Goal: Task Accomplishment & Management: Use online tool/utility

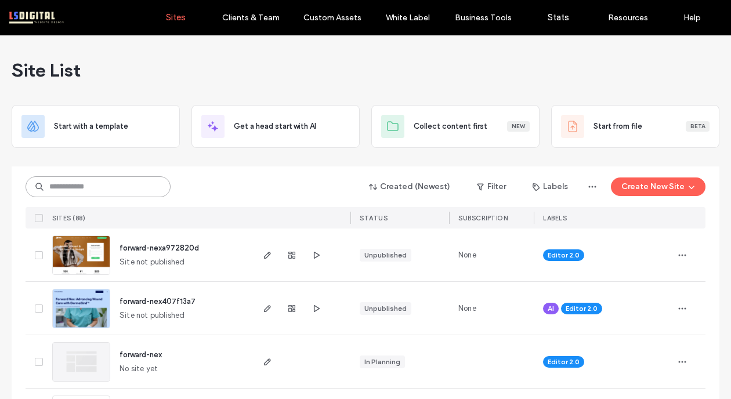
click at [133, 182] on input at bounding box center [98, 186] width 145 height 21
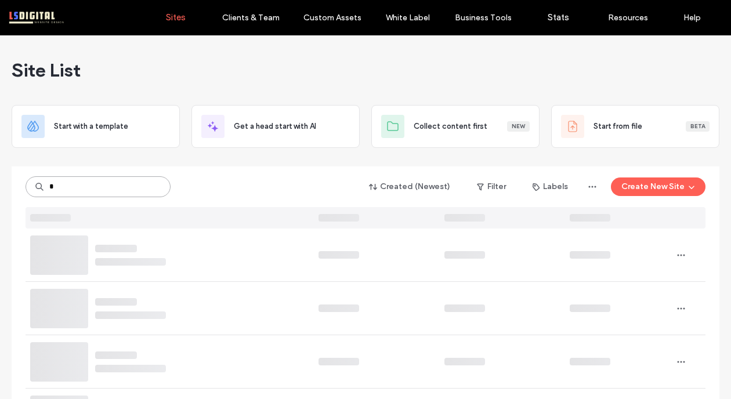
type input "*"
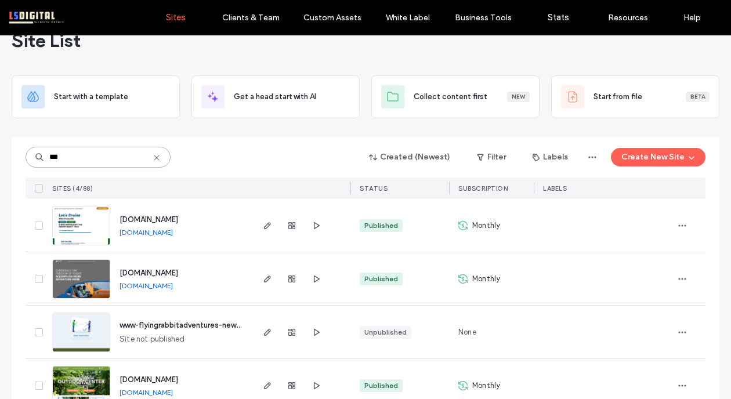
scroll to position [57, 0]
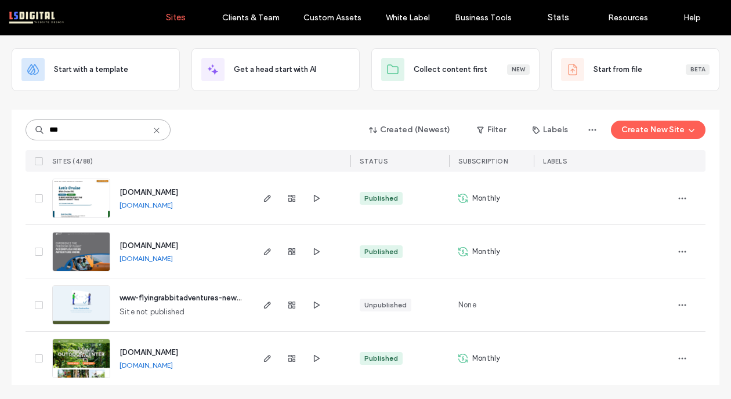
type input "***"
click at [263, 358] on icon "button" at bounding box center [267, 358] width 9 height 9
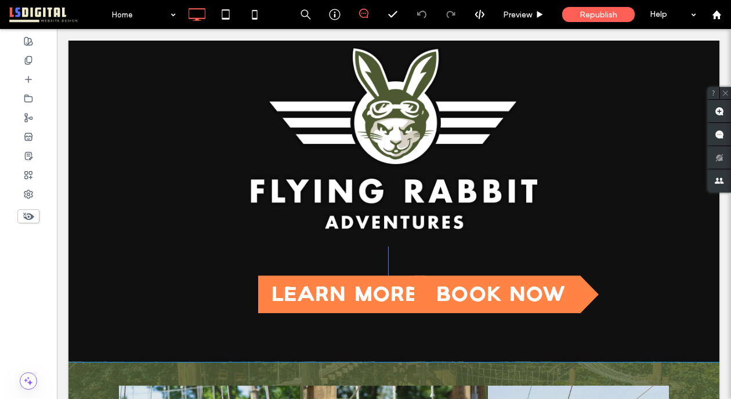
scroll to position [92, 0]
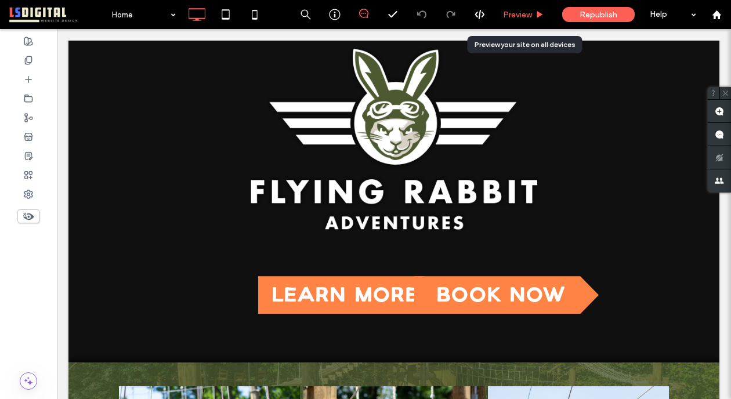
click at [524, 17] on span "Preview" at bounding box center [517, 15] width 29 height 10
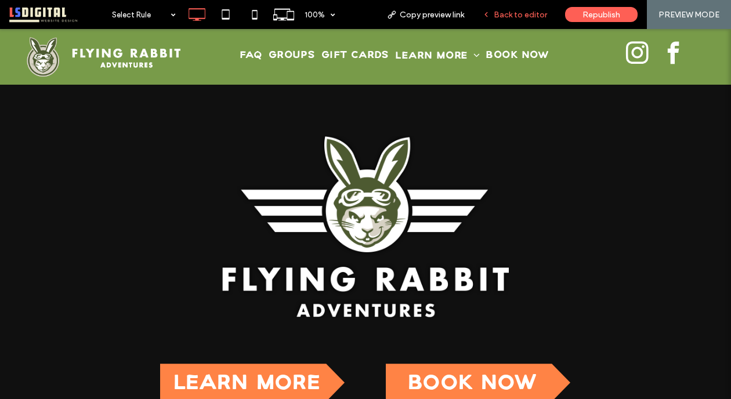
click at [542, 19] on span "Back to editor" at bounding box center [519, 15] width 53 height 10
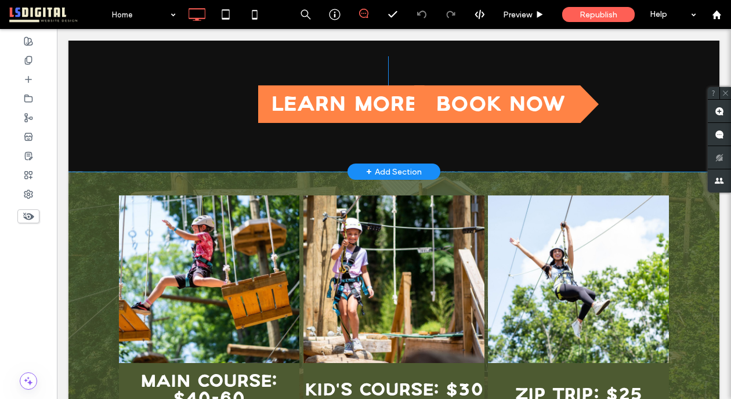
scroll to position [359, 0]
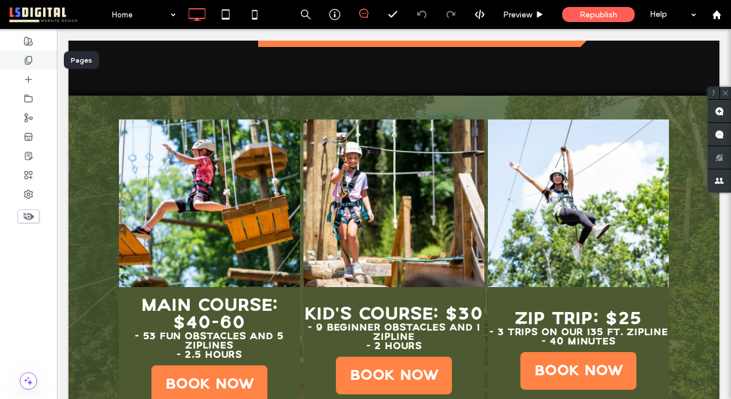
click at [27, 58] on use at bounding box center [28, 60] width 6 height 8
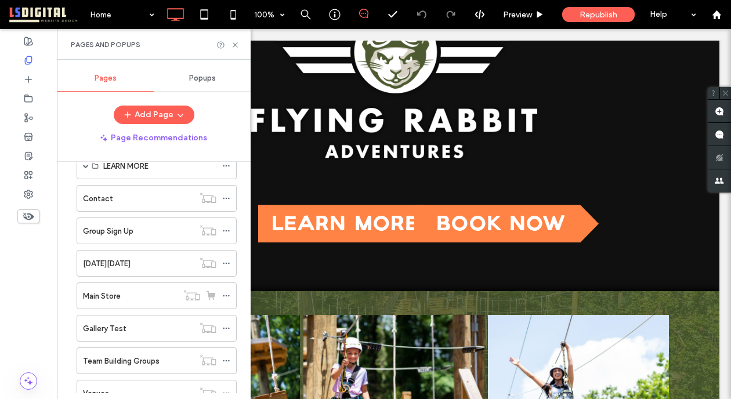
scroll to position [526, 0]
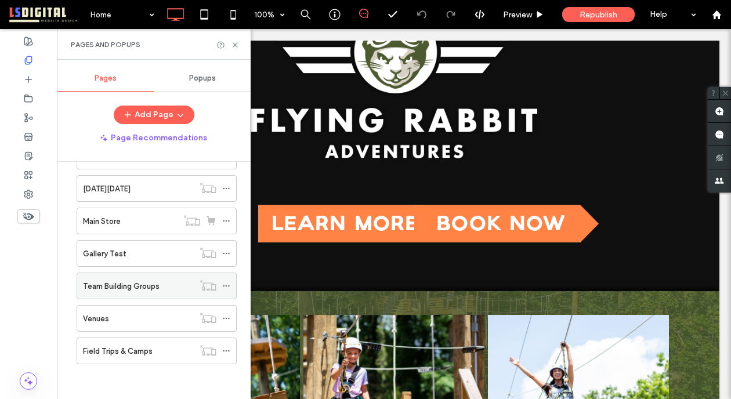
click at [172, 285] on div "Team Building Groups" at bounding box center [138, 286] width 111 height 12
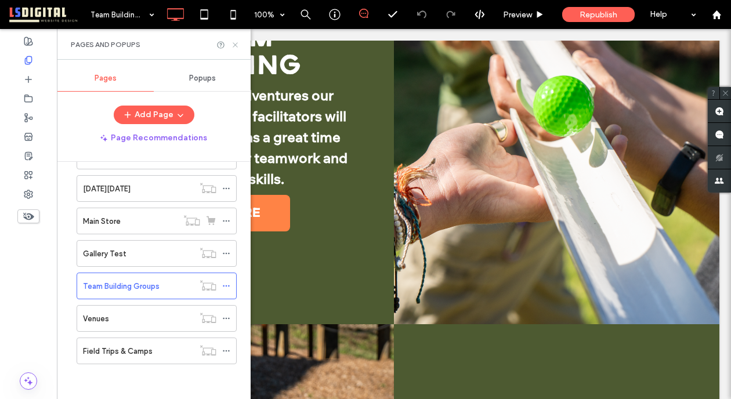
click at [235, 45] on icon at bounding box center [235, 45] width 9 height 9
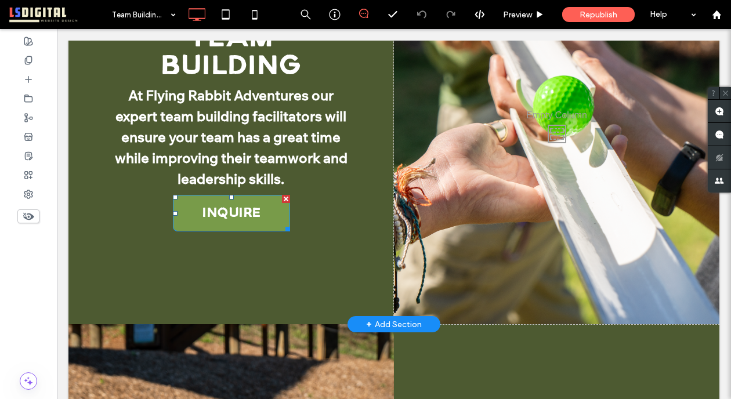
click at [282, 223] on div at bounding box center [285, 227] width 9 height 9
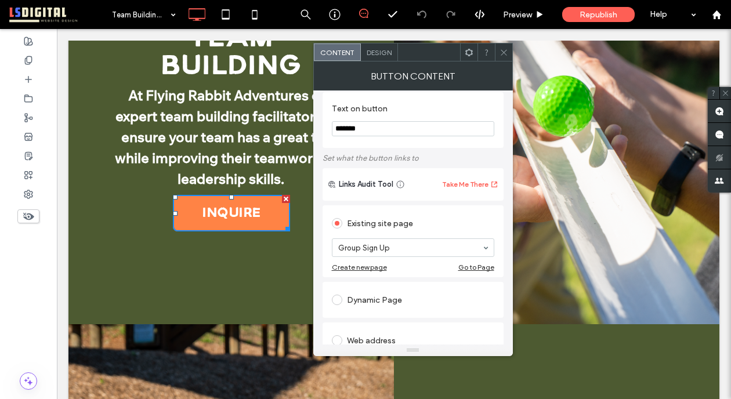
scroll to position [9, 0]
click at [502, 60] on span at bounding box center [503, 51] width 9 height 17
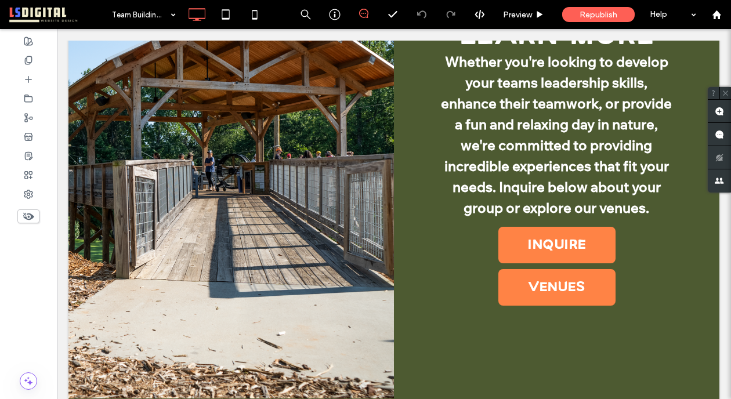
scroll to position [1257, 0]
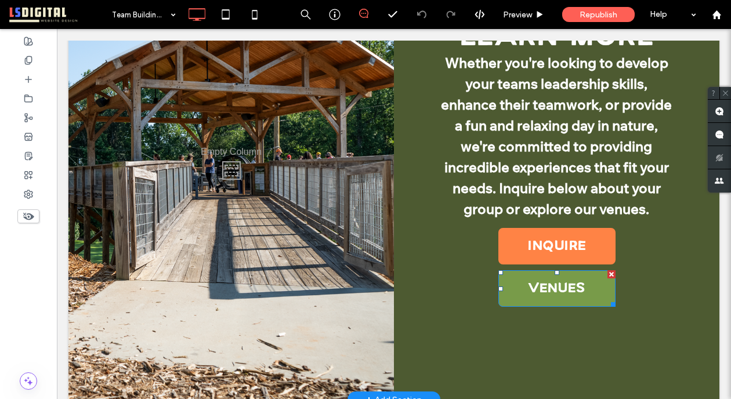
click at [535, 284] on span "Venues" at bounding box center [556, 288] width 57 height 13
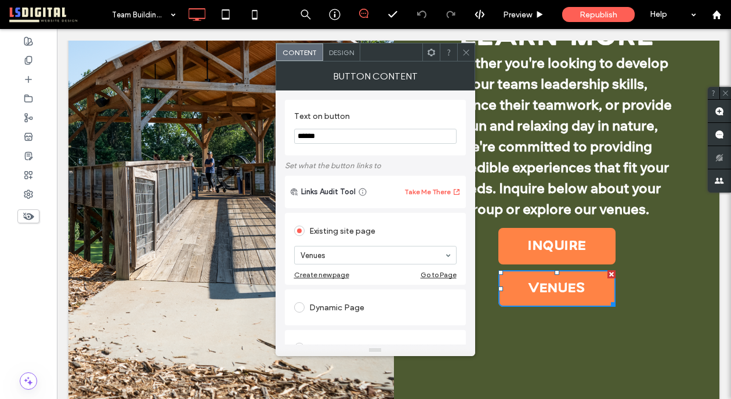
click at [466, 49] on icon at bounding box center [466, 52] width 9 height 9
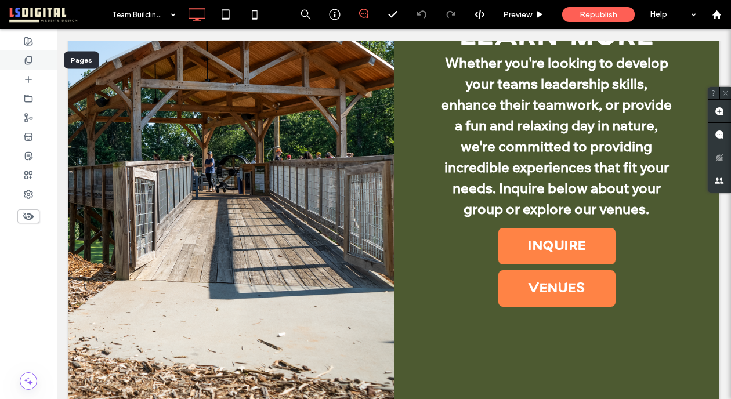
click at [29, 55] on span at bounding box center [28, 60] width 9 height 10
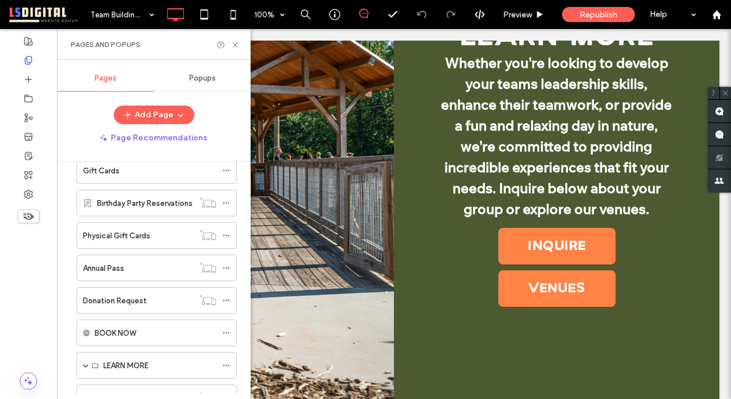
scroll to position [526, 0]
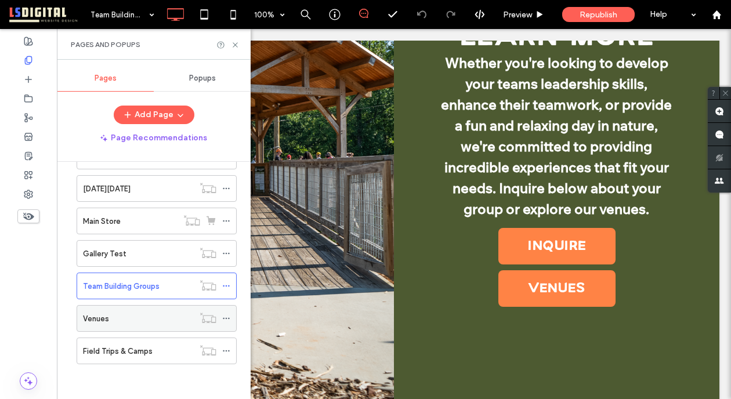
click at [155, 316] on div "Venues" at bounding box center [138, 319] width 111 height 12
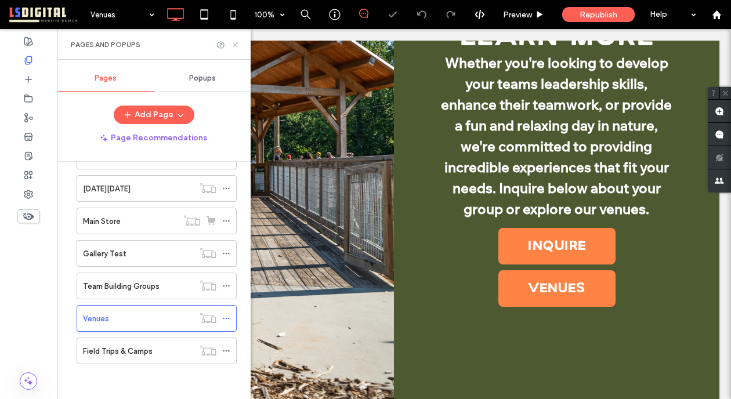
click at [236, 45] on use at bounding box center [235, 44] width 5 height 5
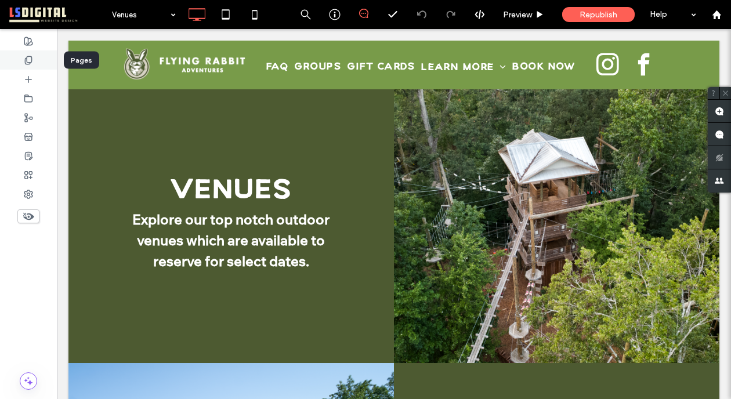
click at [37, 59] on div at bounding box center [28, 59] width 57 height 19
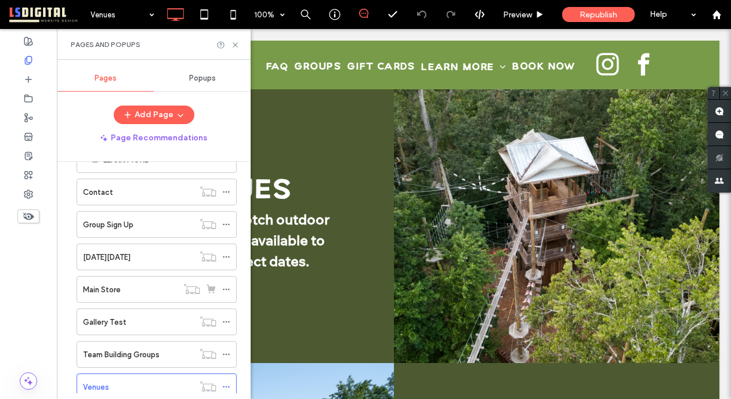
scroll to position [526, 0]
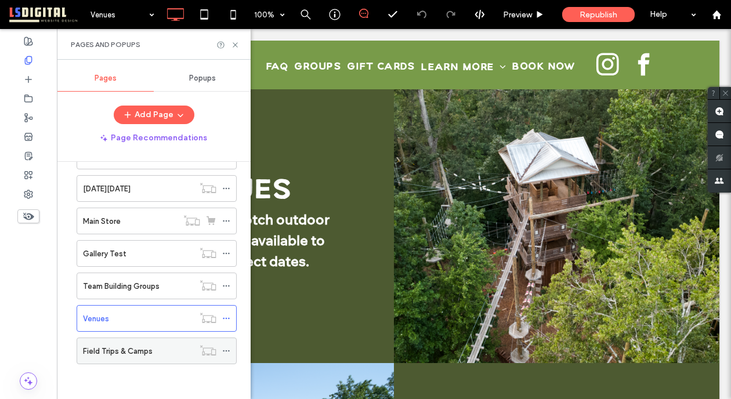
click at [188, 351] on div "Field Trips & Camps" at bounding box center [138, 351] width 111 height 12
click at [233, 42] on icon at bounding box center [235, 45] width 9 height 9
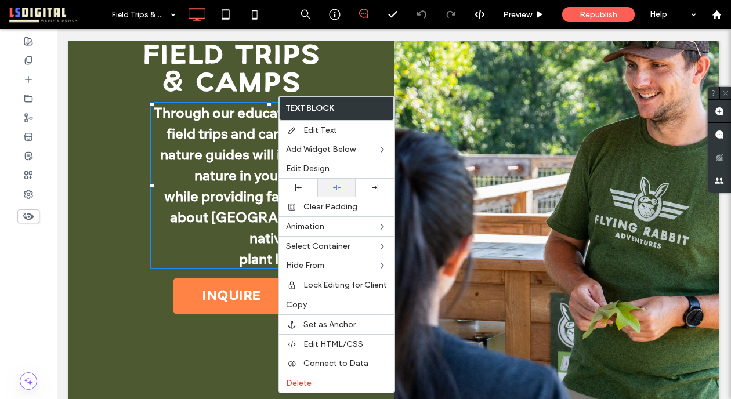
click at [335, 184] on icon at bounding box center [337, 188] width 8 height 8
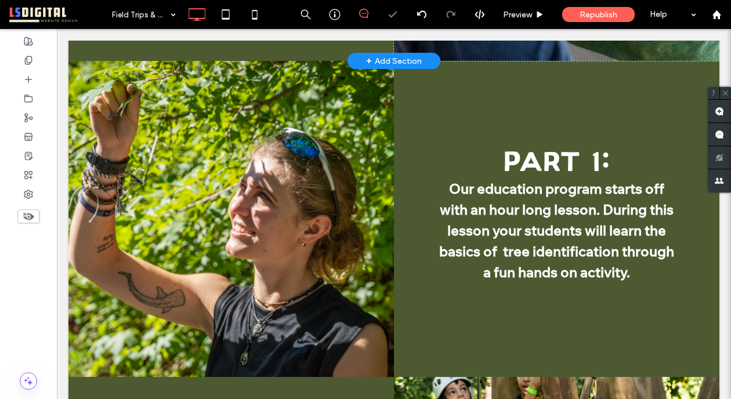
scroll to position [482, 0]
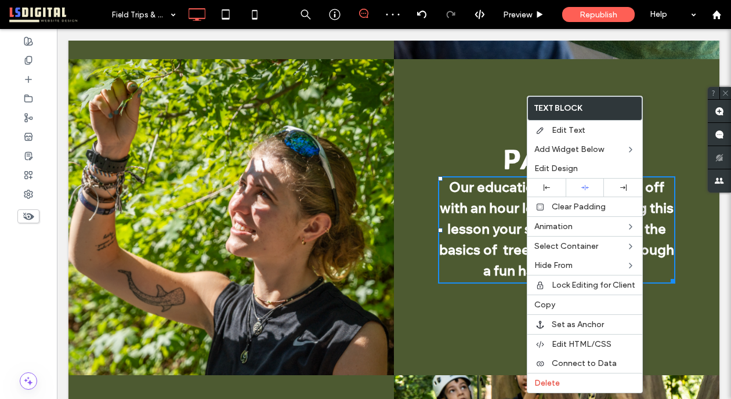
click at [469, 117] on div "Part 1: ﻿ Our education program starts off with an hour long lesson. During thi…" at bounding box center [556, 217] width 325 height 316
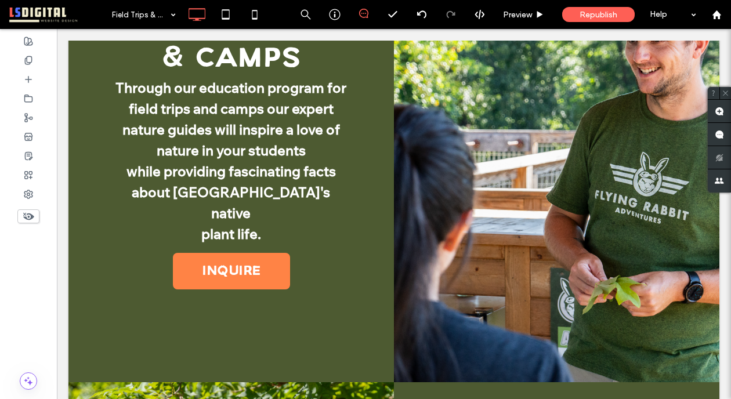
scroll to position [0, 0]
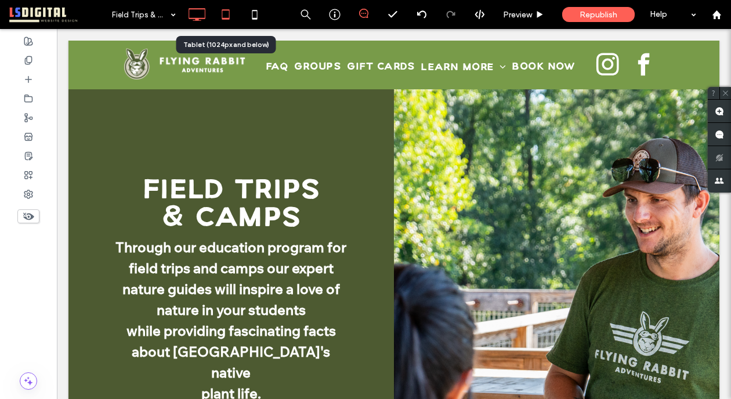
click at [219, 10] on icon at bounding box center [225, 14] width 23 height 23
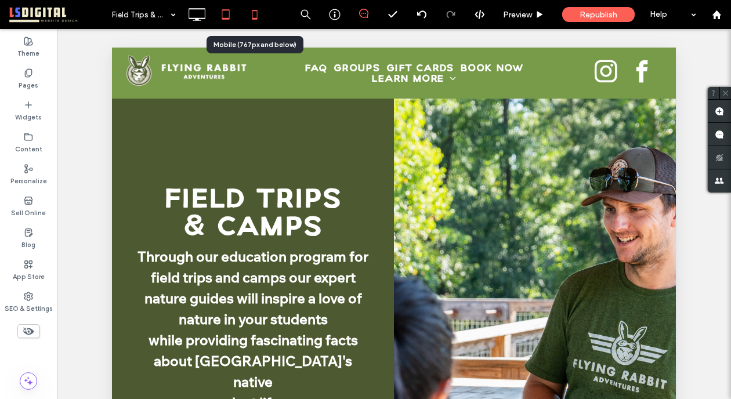
click at [259, 20] on icon at bounding box center [254, 14] width 23 height 23
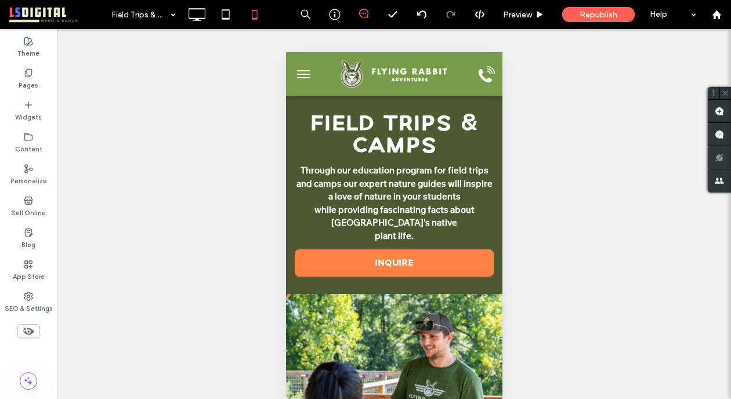
click at [299, 71] on button "menu" at bounding box center [302, 74] width 23 height 23
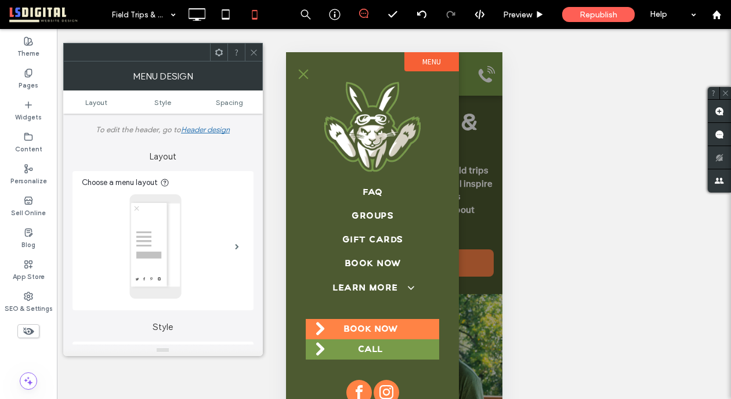
click at [253, 47] on span at bounding box center [253, 51] width 9 height 17
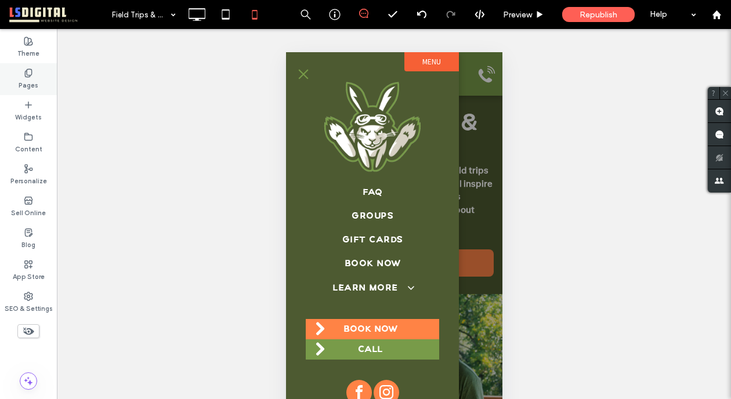
click at [26, 84] on label "Pages" at bounding box center [29, 84] width 20 height 13
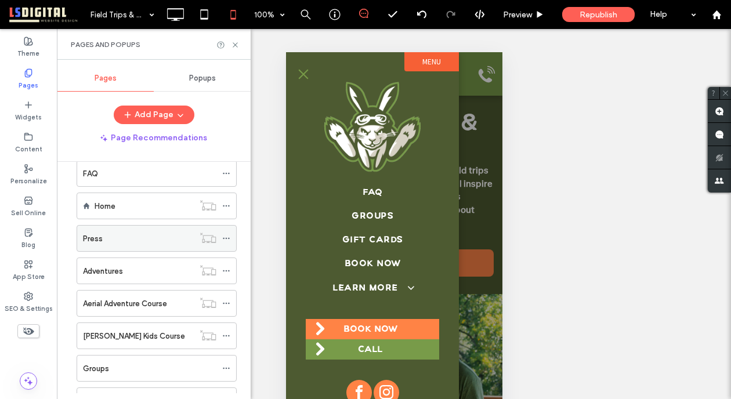
scroll to position [526, 0]
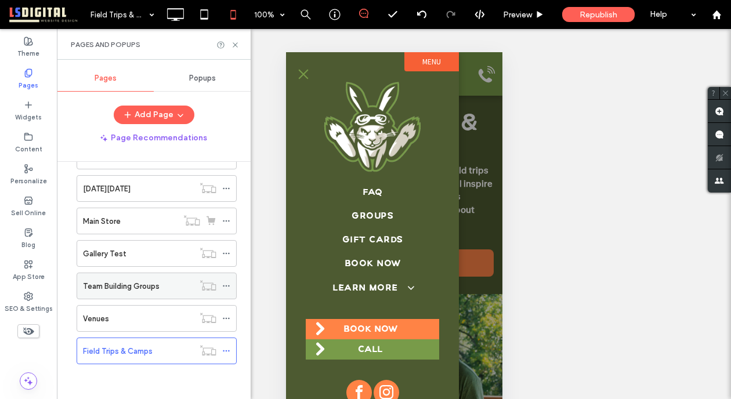
click at [184, 285] on div "Team Building Groups" at bounding box center [138, 286] width 111 height 12
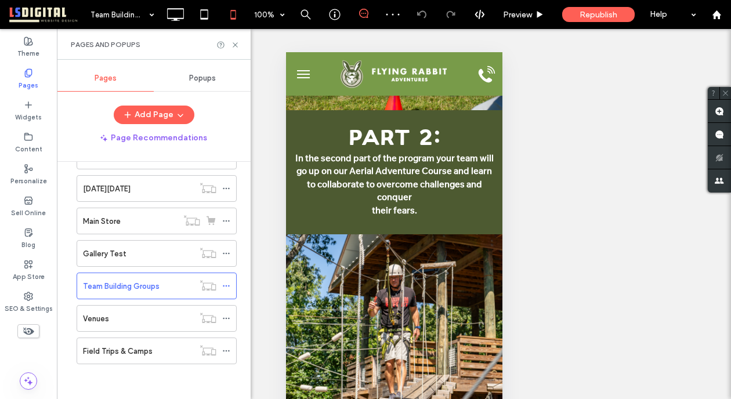
scroll to position [601, 0]
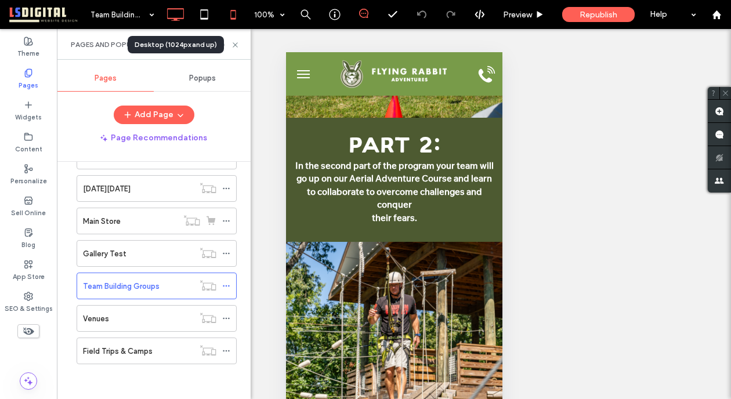
click at [175, 11] on icon at bounding box center [175, 14] width 23 height 23
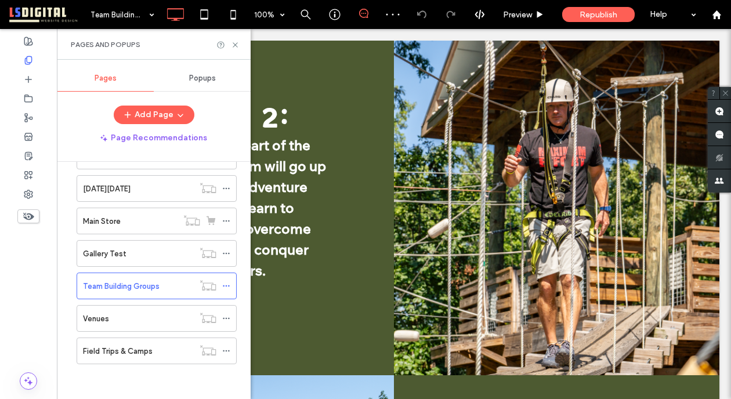
scroll to position [818, 0]
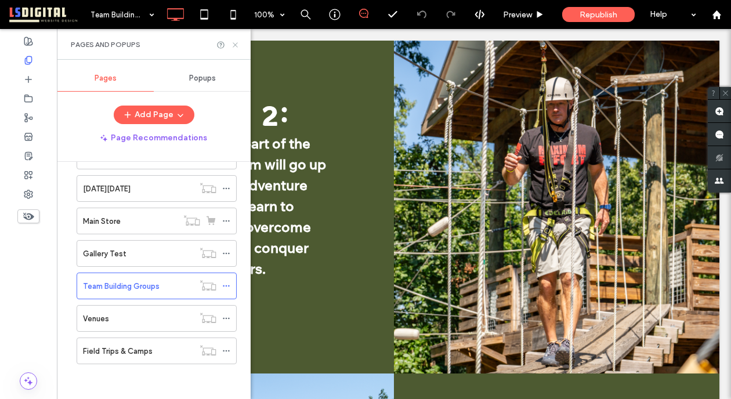
drag, startPoint x: 233, startPoint y: 46, endPoint x: 176, endPoint y: 24, distance: 61.2
click at [233, 46] on use at bounding box center [235, 44] width 5 height 5
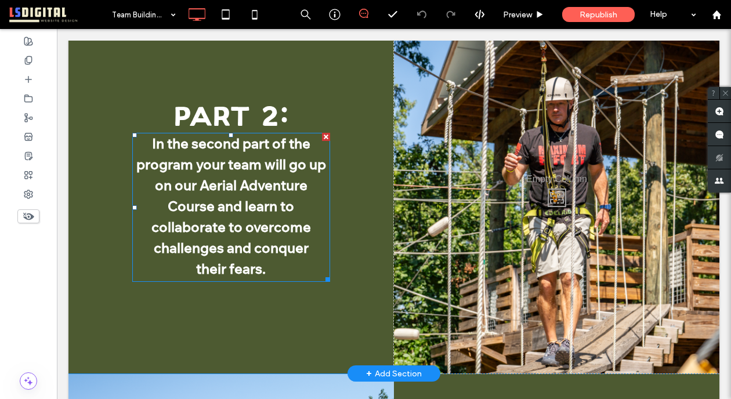
click at [290, 248] on span "In the second part of the program your team will go up on our Aerial Adventure …" at bounding box center [231, 196] width 190 height 122
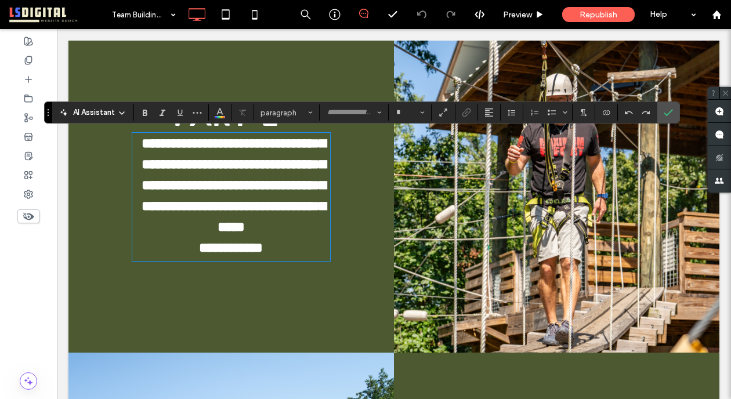
type input "**********"
type input "**"
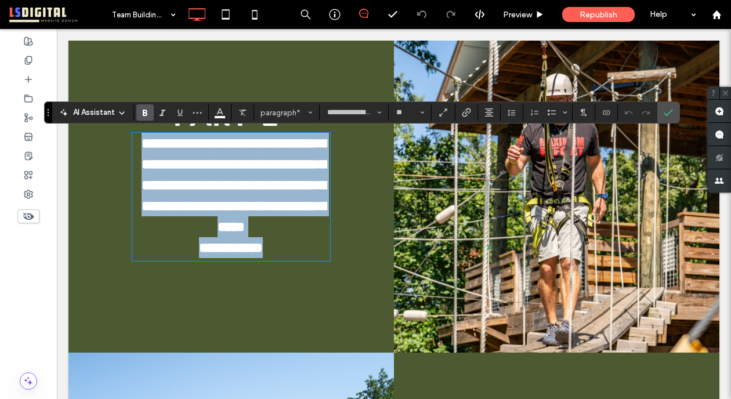
click at [202, 255] on span "**********" at bounding box center [231, 248] width 64 height 14
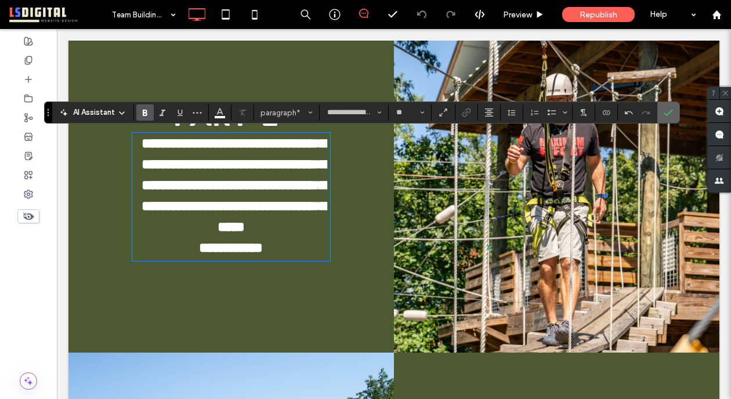
click at [673, 117] on label "Confirm" at bounding box center [667, 112] width 17 height 21
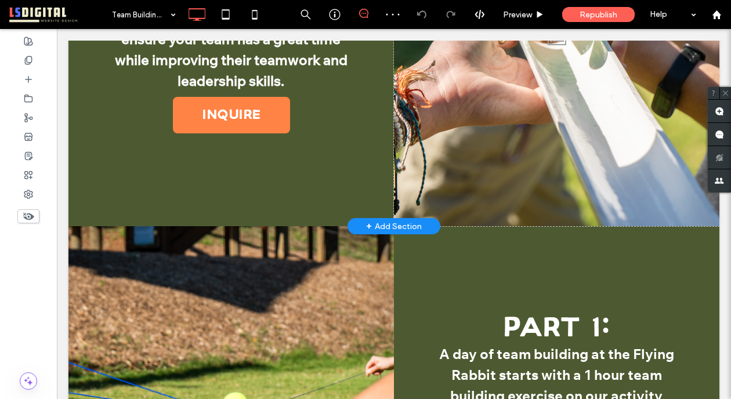
scroll to position [164, 0]
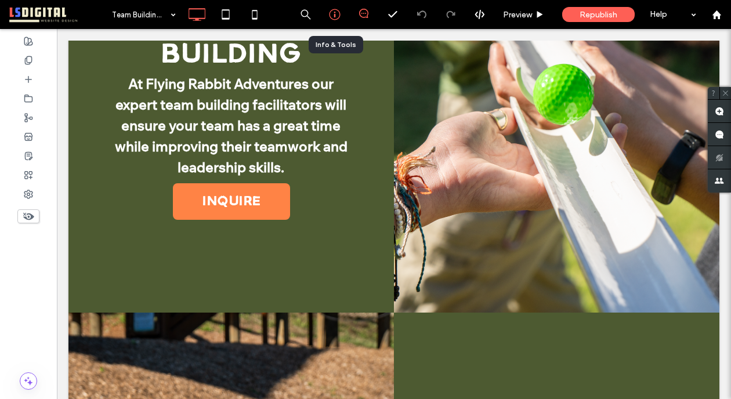
click at [337, 16] on icon at bounding box center [335, 15] width 12 height 12
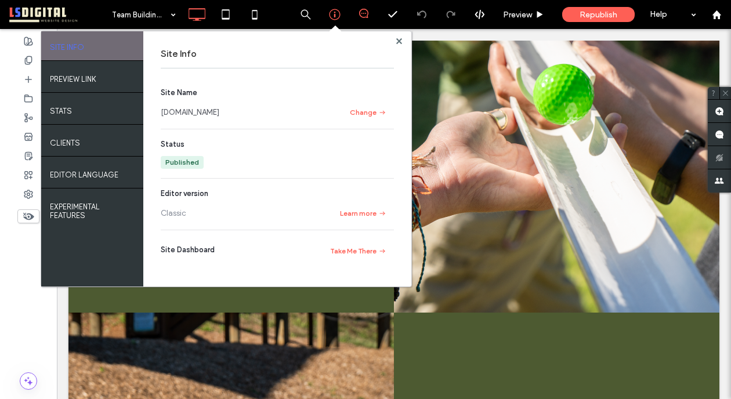
click at [402, 42] on div at bounding box center [398, 41] width 9 height 9
click at [400, 41] on icon at bounding box center [399, 41] width 6 height 6
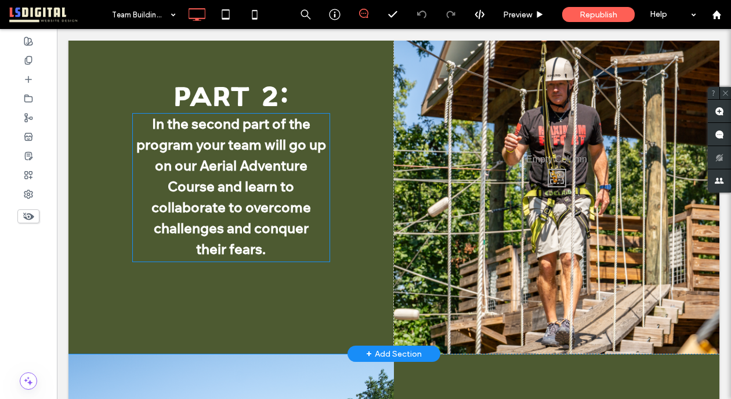
scroll to position [840, 0]
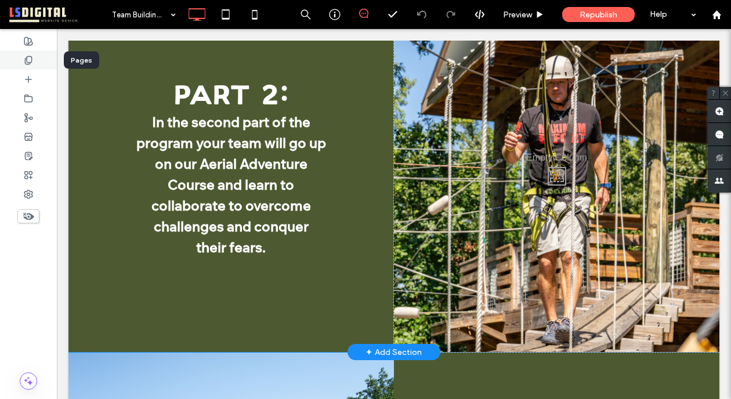
click at [30, 63] on icon at bounding box center [28, 60] width 9 height 9
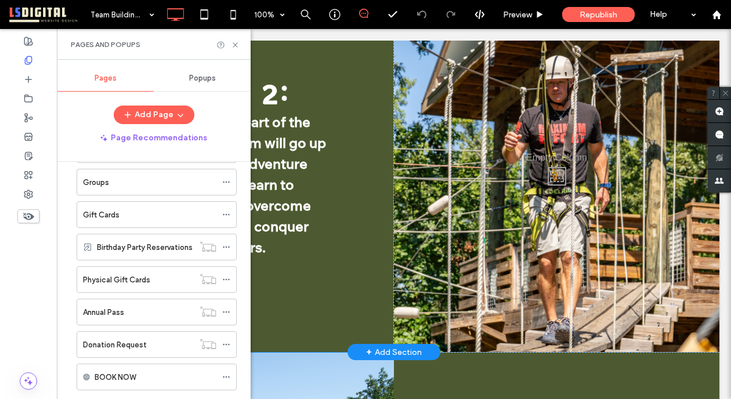
scroll to position [526, 0]
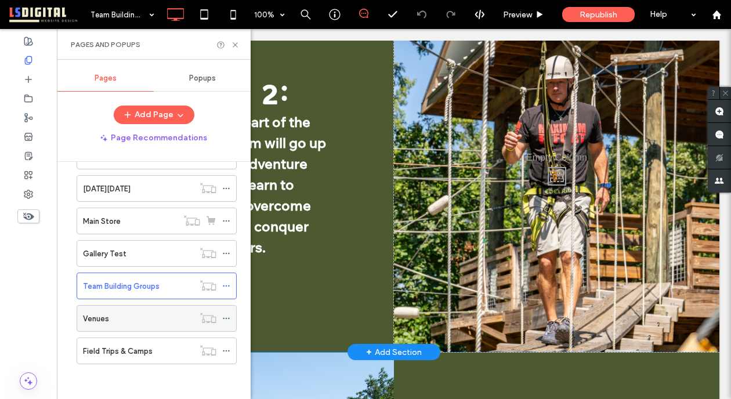
click at [173, 311] on div "Venues" at bounding box center [138, 319] width 111 height 26
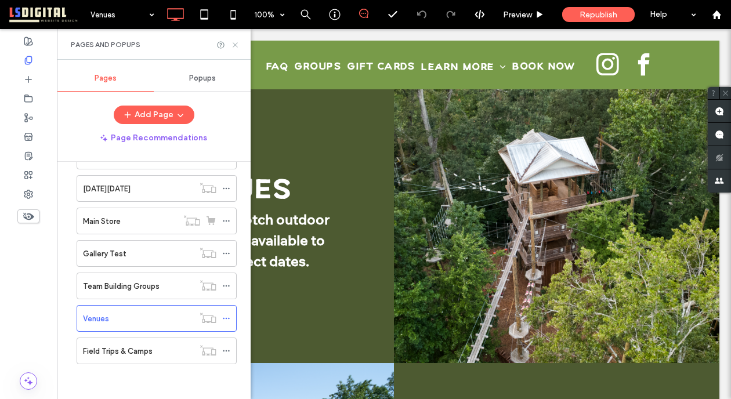
click at [231, 47] on icon at bounding box center [235, 45] width 9 height 9
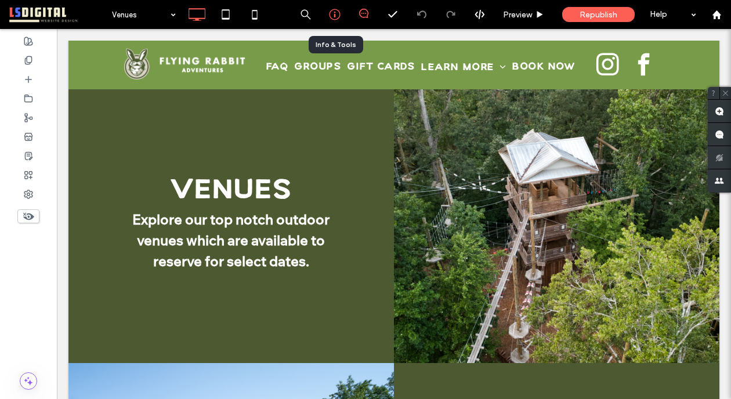
click at [335, 17] on icon at bounding box center [335, 15] width 12 height 12
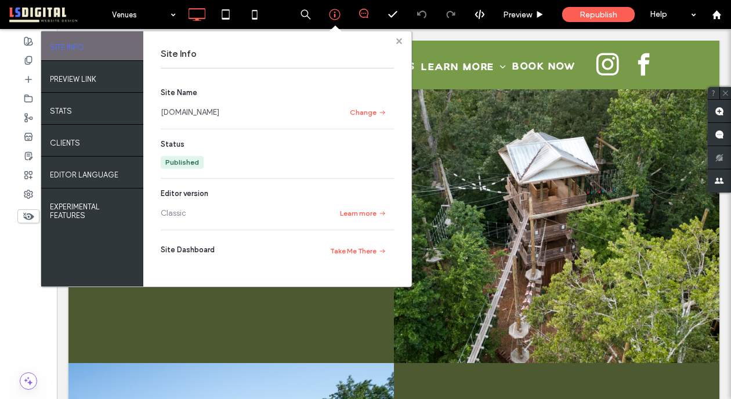
click at [397, 41] on use at bounding box center [399, 41] width 6 height 6
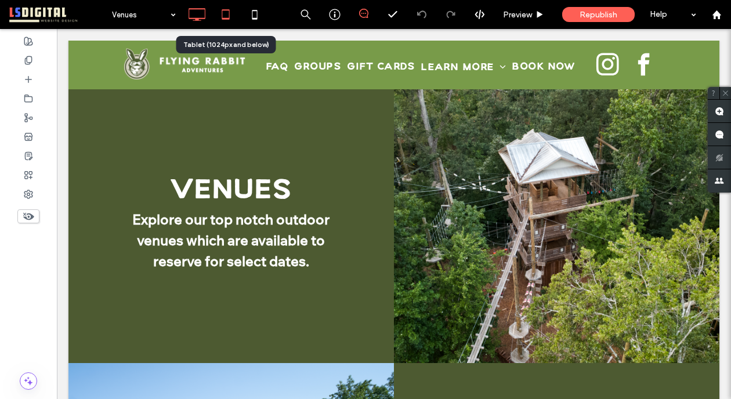
click at [222, 21] on icon at bounding box center [225, 14] width 23 height 23
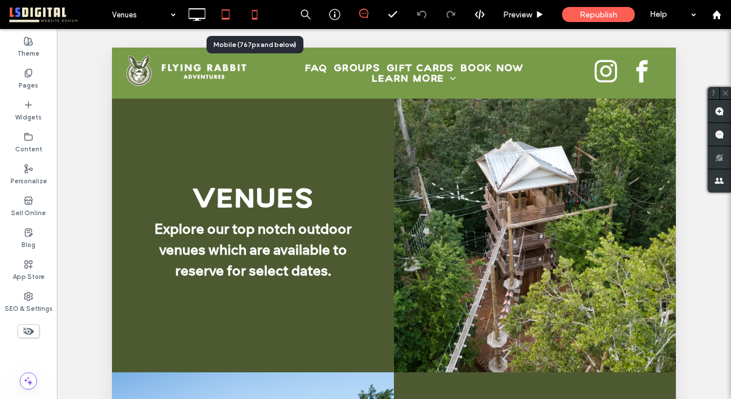
click at [248, 15] on icon at bounding box center [254, 14] width 23 height 23
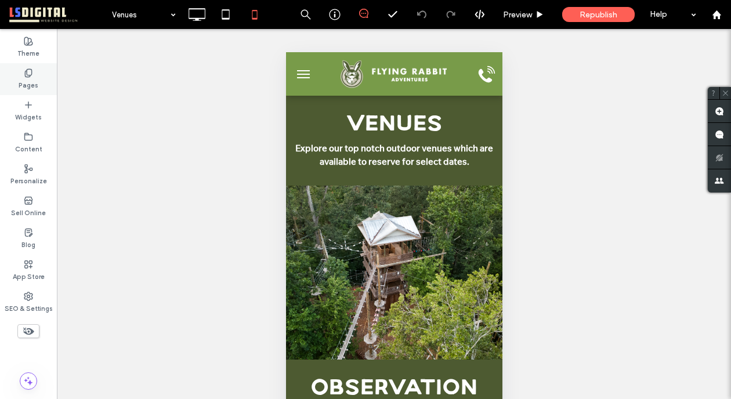
click at [35, 81] on label "Pages" at bounding box center [29, 84] width 20 height 13
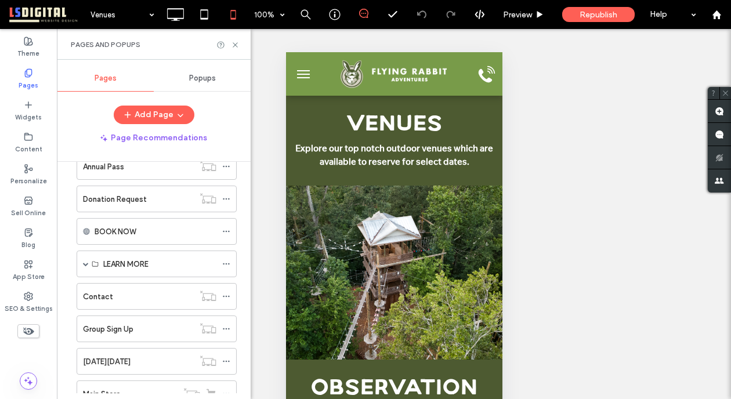
scroll to position [526, 0]
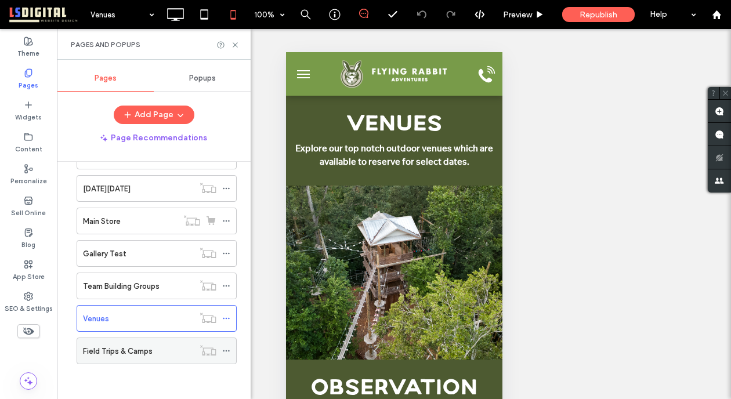
click at [228, 351] on icon at bounding box center [226, 351] width 8 height 8
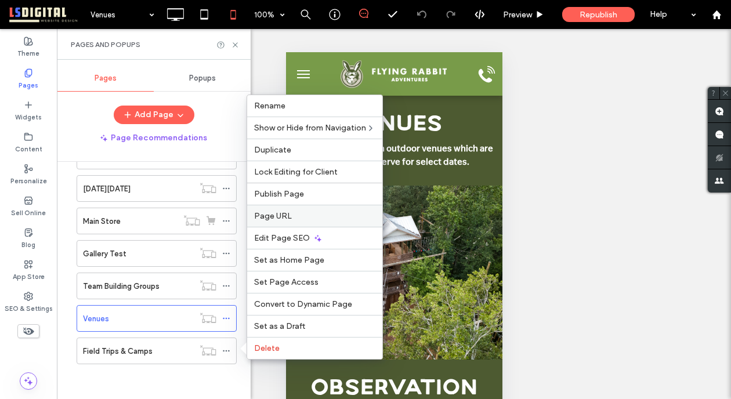
click at [297, 216] on label "Page URL" at bounding box center [314, 216] width 121 height 10
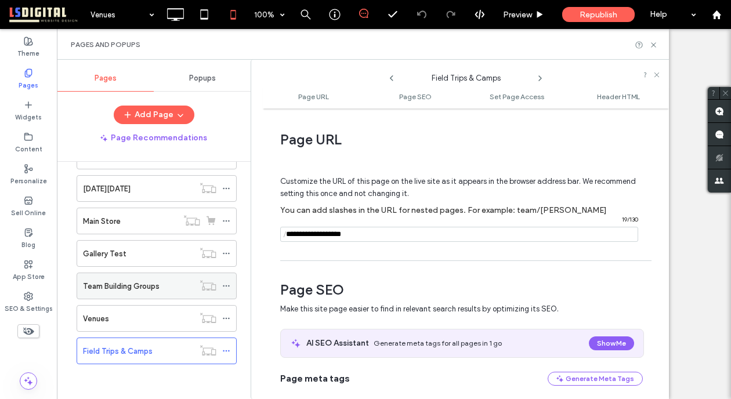
click at [224, 282] on icon at bounding box center [226, 286] width 8 height 8
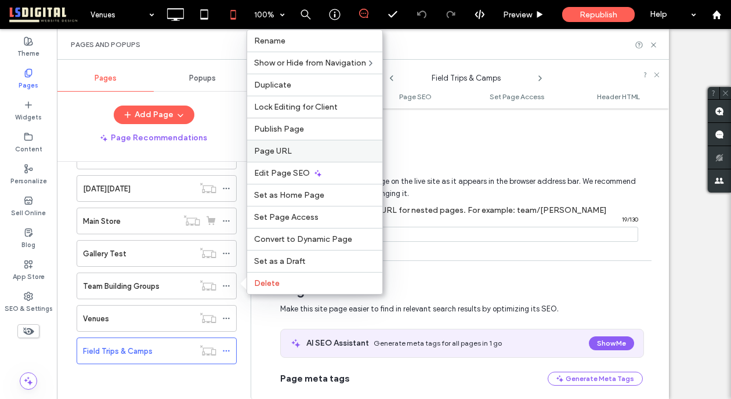
click at [311, 151] on label "Page URL" at bounding box center [314, 151] width 121 height 10
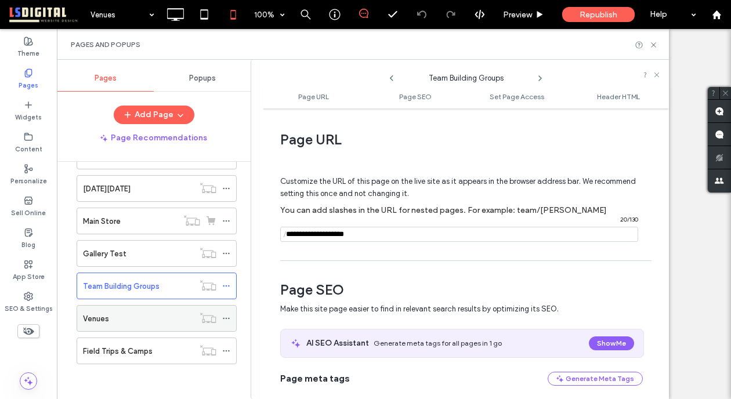
click at [226, 318] on use at bounding box center [226, 319] width 6 height 2
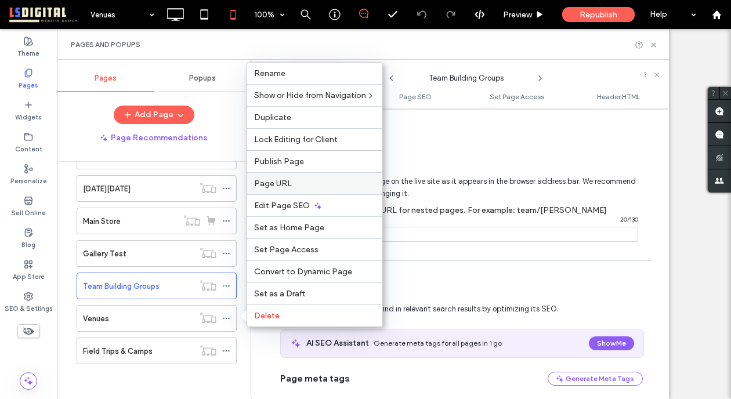
click at [303, 183] on label "Page URL" at bounding box center [314, 184] width 121 height 10
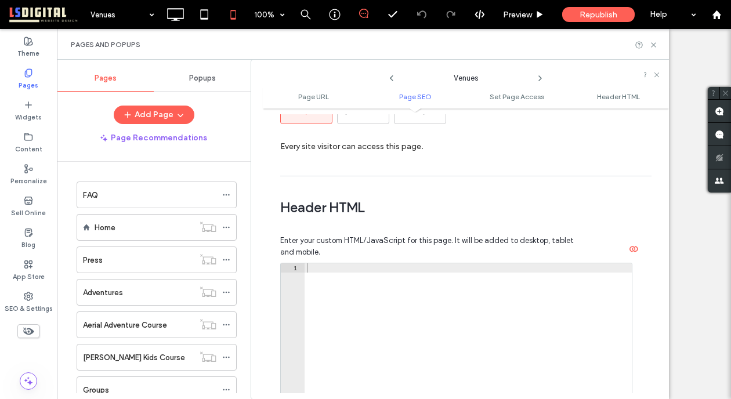
scroll to position [1159, 0]
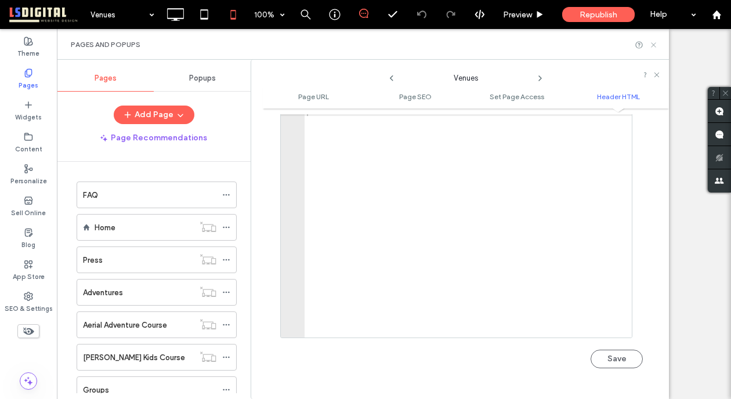
click at [654, 45] on icon at bounding box center [653, 45] width 9 height 9
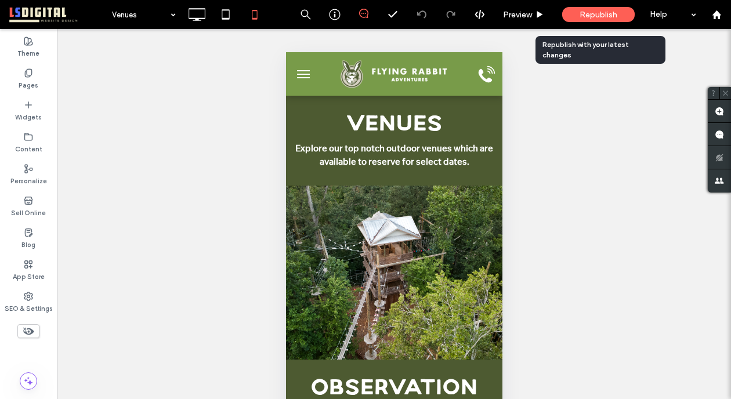
click at [611, 16] on span "Republish" at bounding box center [598, 15] width 38 height 10
